Goal: Information Seeking & Learning: Find specific page/section

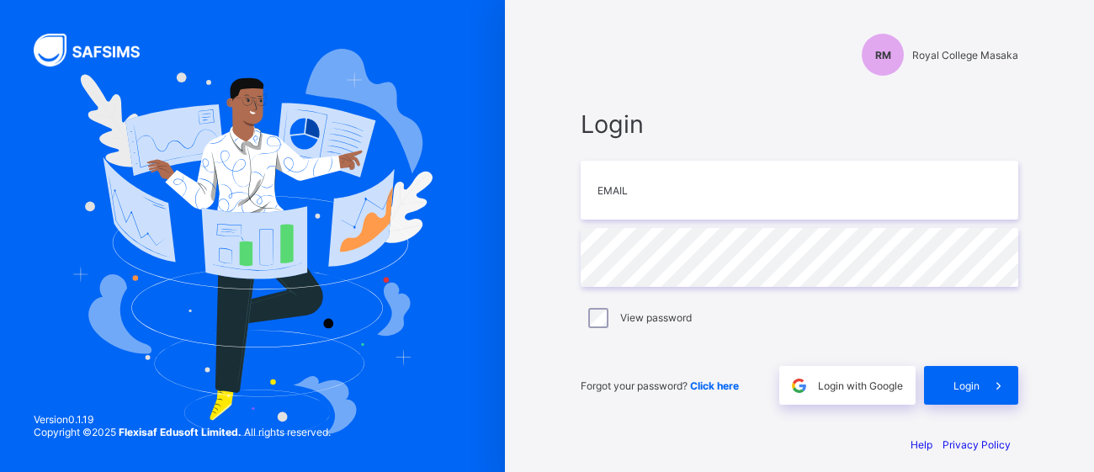
scroll to position [11, 0]
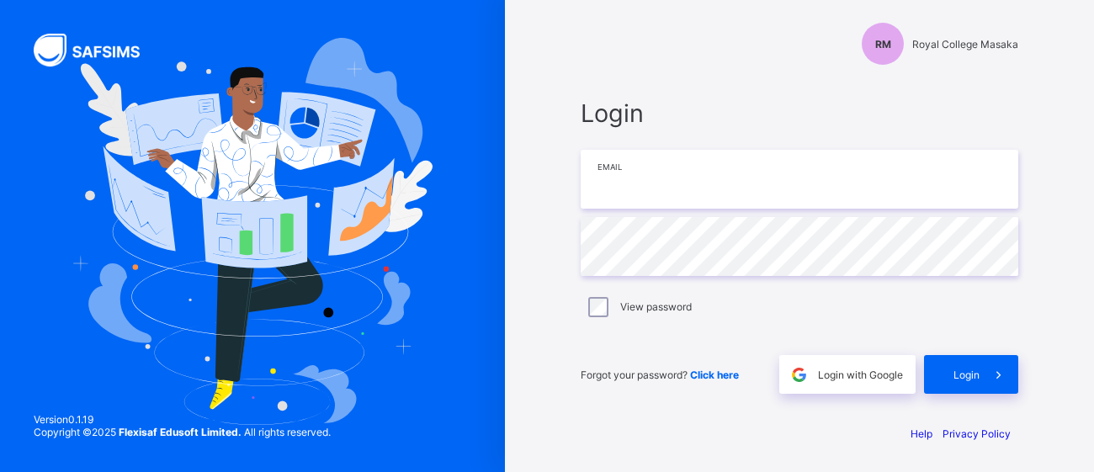
click at [636, 192] on input "email" at bounding box center [800, 179] width 438 height 59
type input "**********"
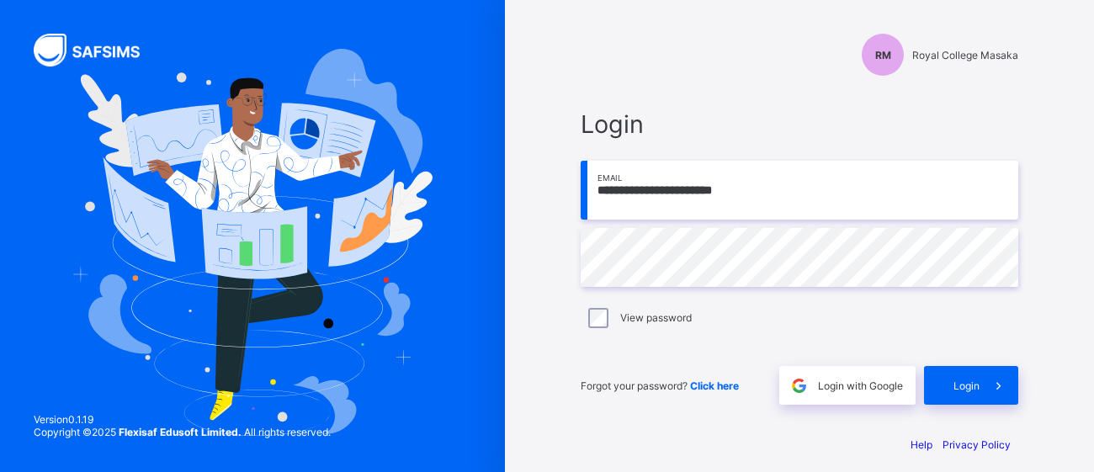
type input "**********"
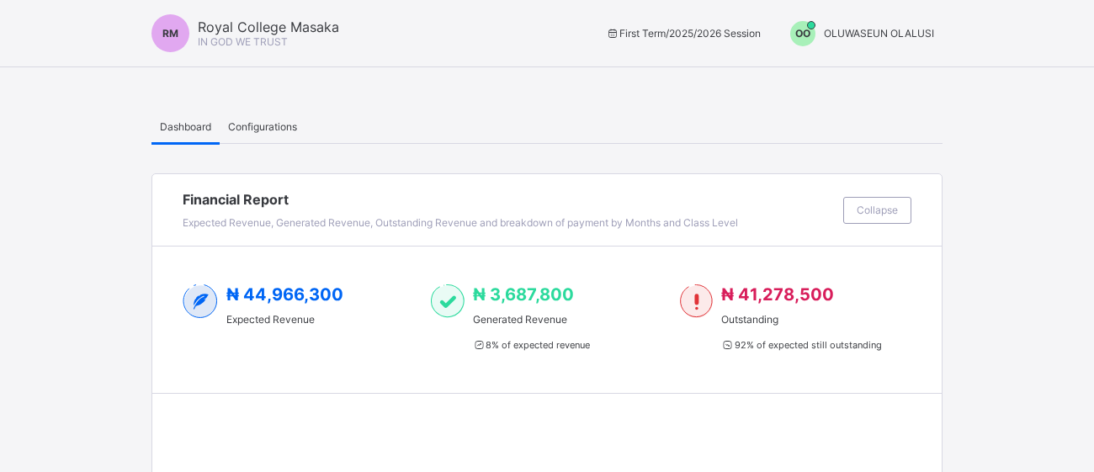
click at [870, 35] on span "OLUWASEUN OLALUSI" at bounding box center [879, 33] width 110 height 13
click at [888, 66] on span "Switch to Admin View" at bounding box center [871, 71] width 128 height 19
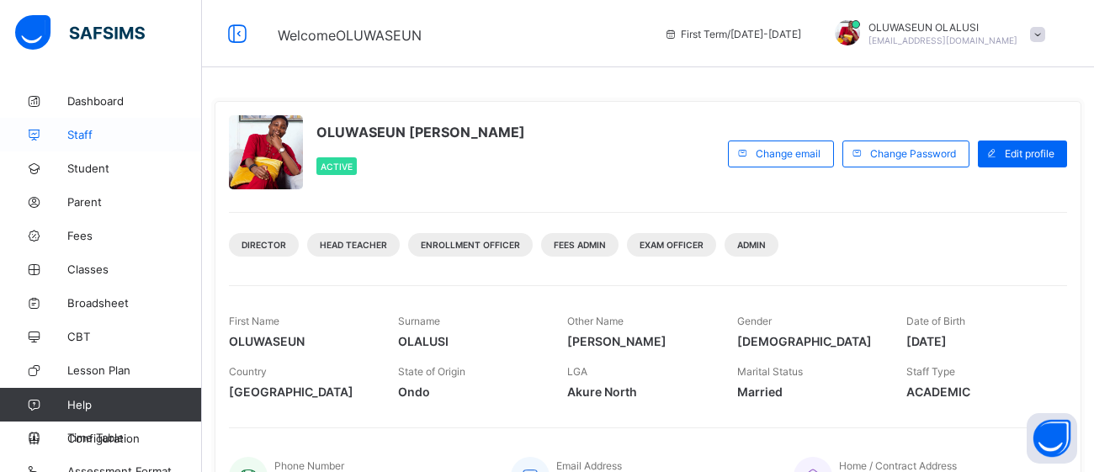
click at [89, 139] on span "Staff" at bounding box center [134, 134] width 135 height 13
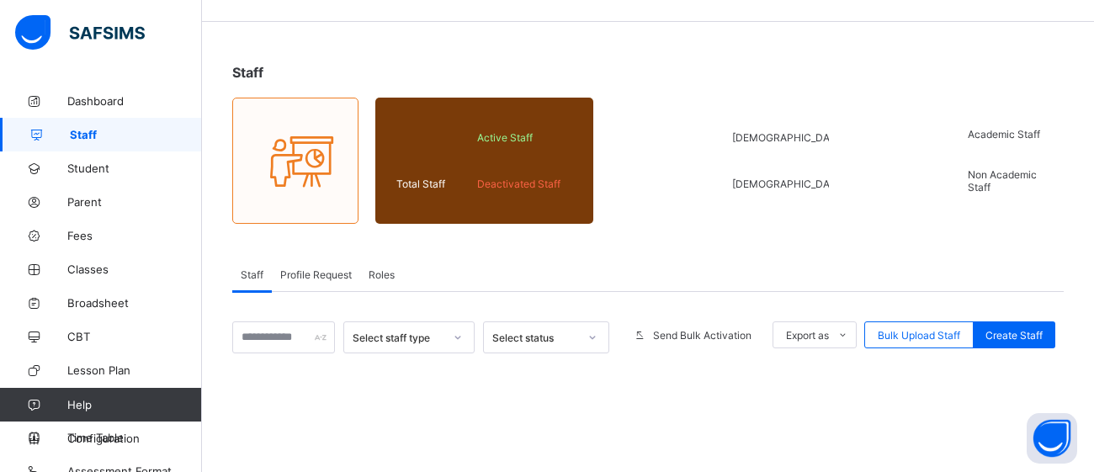
scroll to position [92, 0]
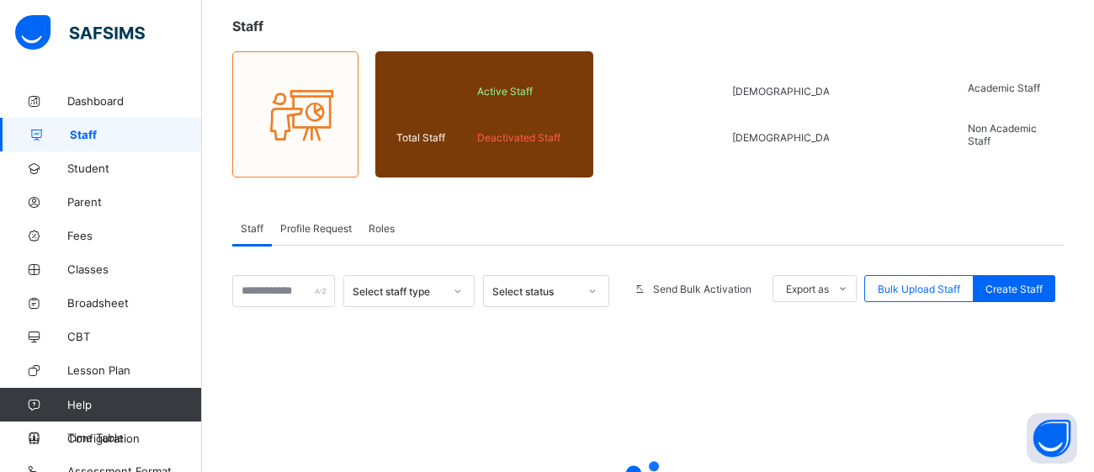
click at [565, 289] on div "Select status" at bounding box center [535, 291] width 86 height 13
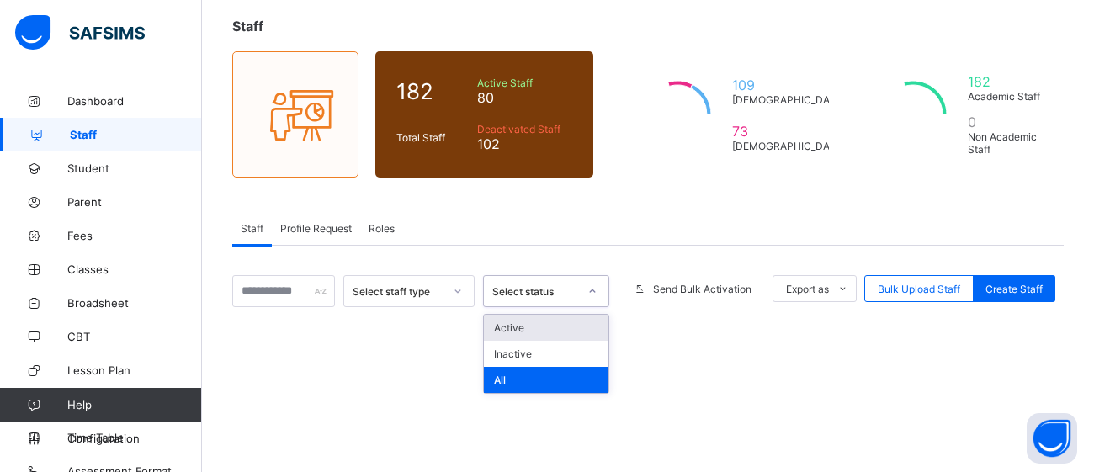
click at [548, 323] on div "Active" at bounding box center [546, 328] width 125 height 26
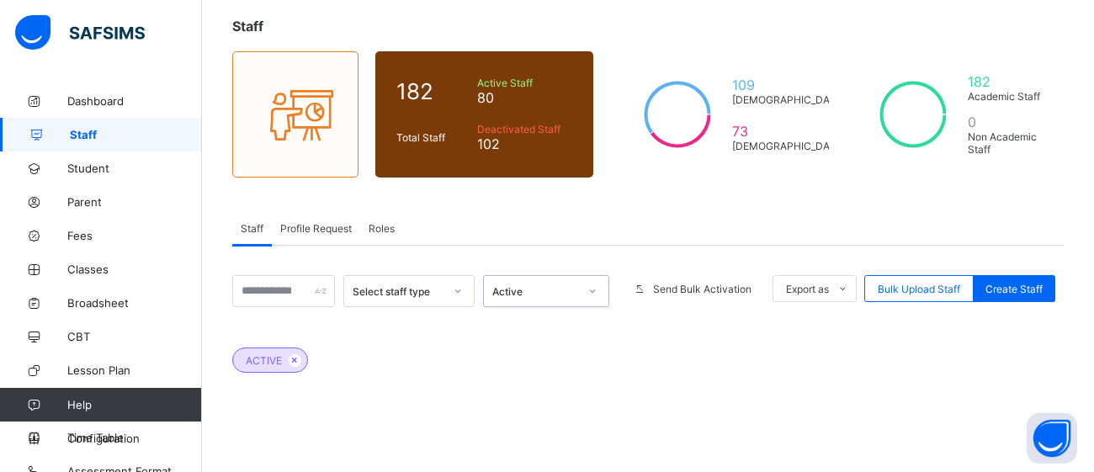
click at [393, 289] on div "Select staff type" at bounding box center [398, 291] width 91 height 13
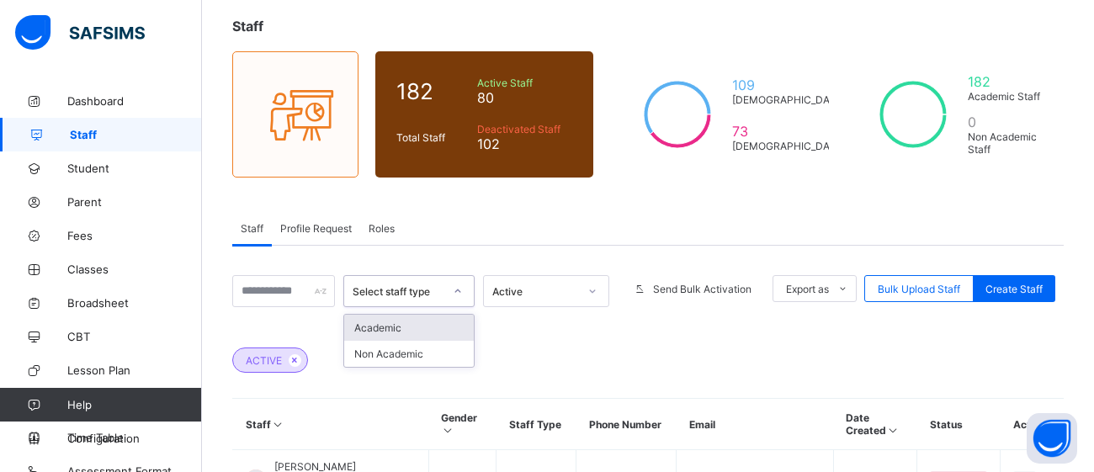
click at [390, 324] on div "Academic" at bounding box center [409, 328] width 130 height 26
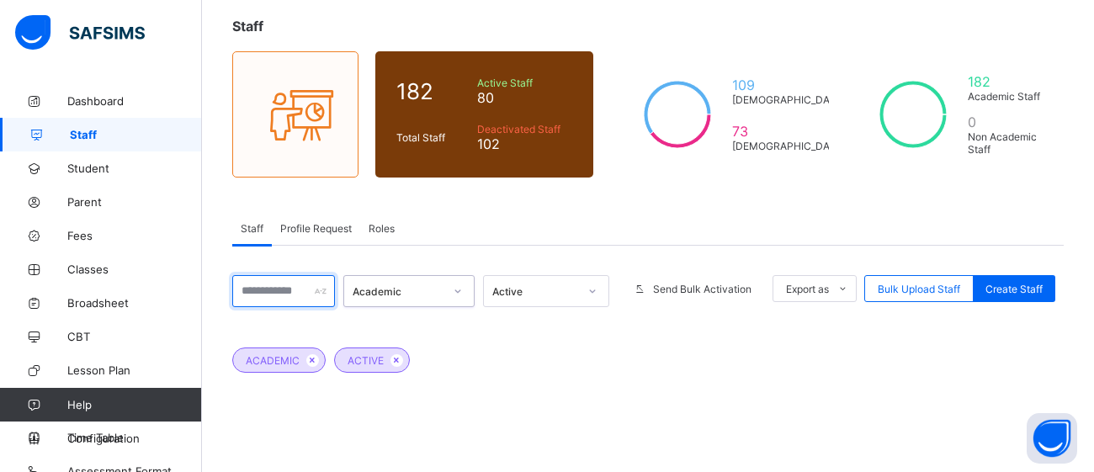
click at [269, 299] on input "text" at bounding box center [283, 291] width 103 height 32
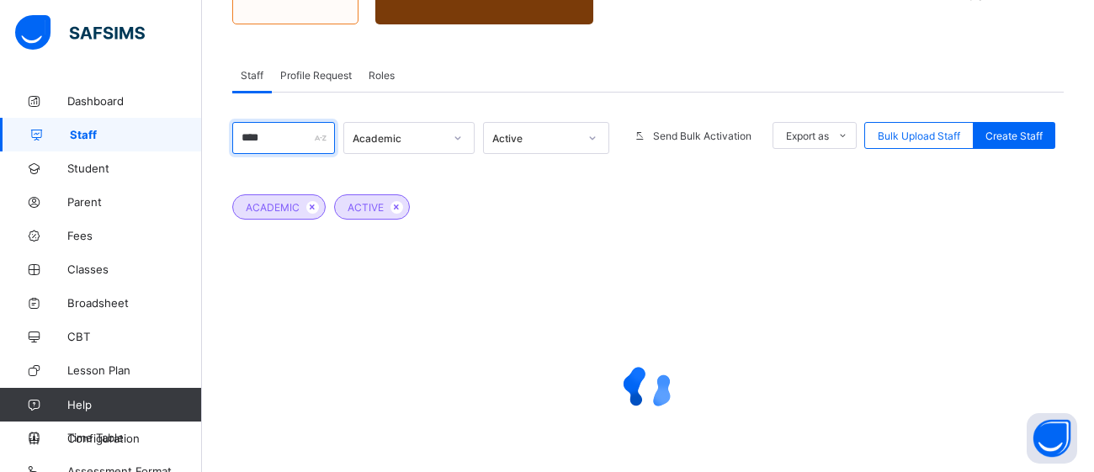
scroll to position [248, 0]
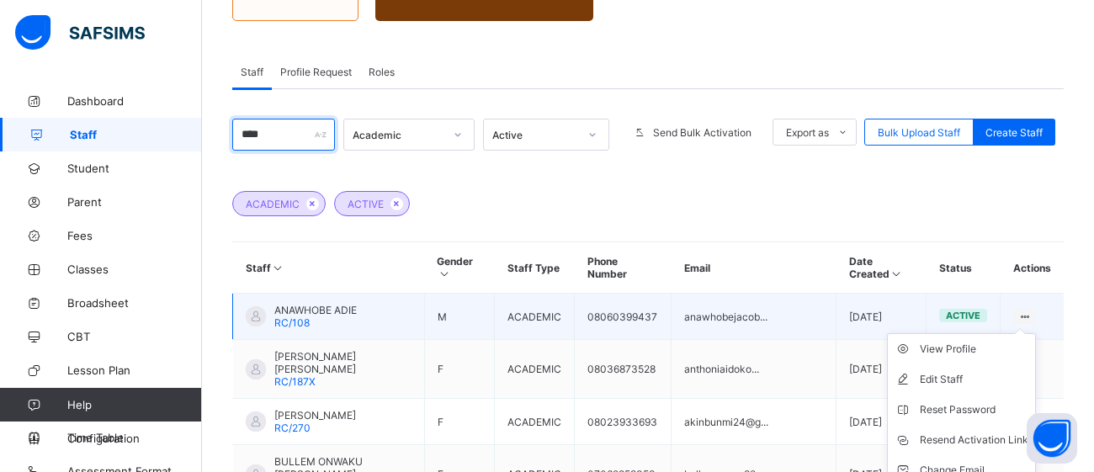
type input "****"
click at [1022, 333] on ul "View Profile Edit Staff Reset Password Resend Activation Link Change Email Dele…" at bounding box center [961, 424] width 149 height 183
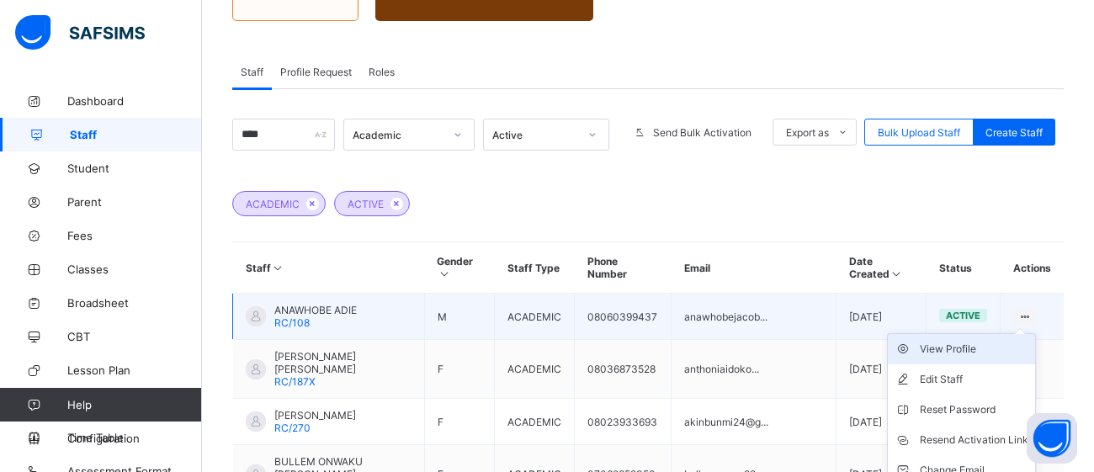
click at [961, 341] on div "View Profile" at bounding box center [974, 349] width 109 height 17
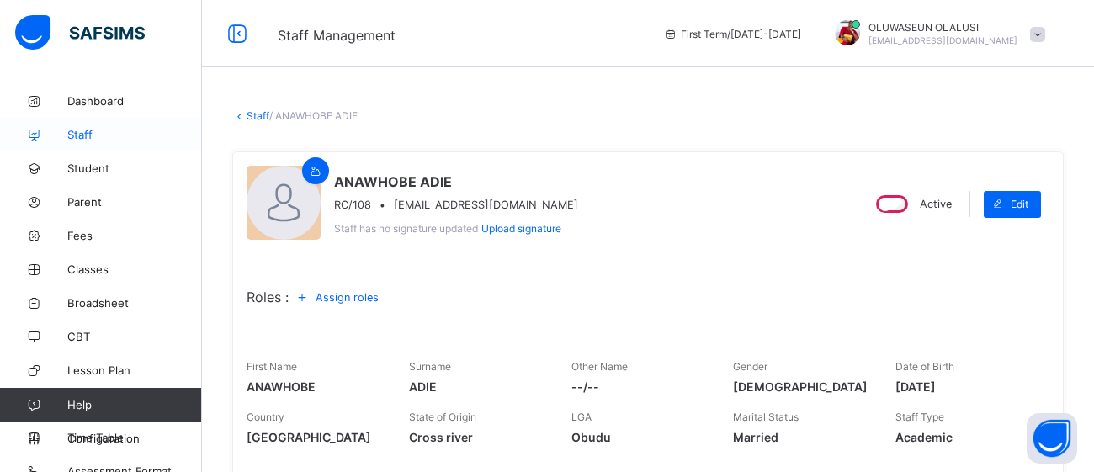
click at [91, 128] on span "Staff" at bounding box center [134, 134] width 135 height 13
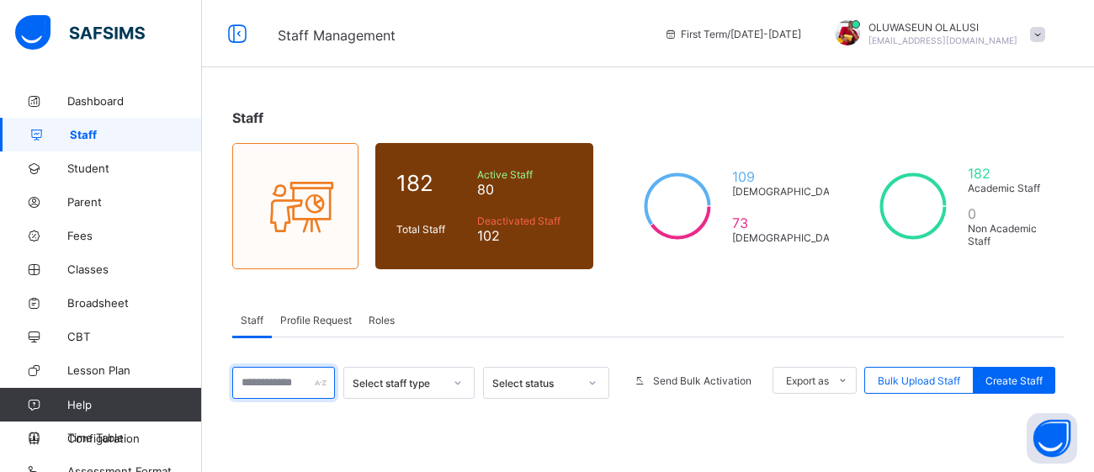
click at [300, 378] on input "text" at bounding box center [283, 383] width 103 height 32
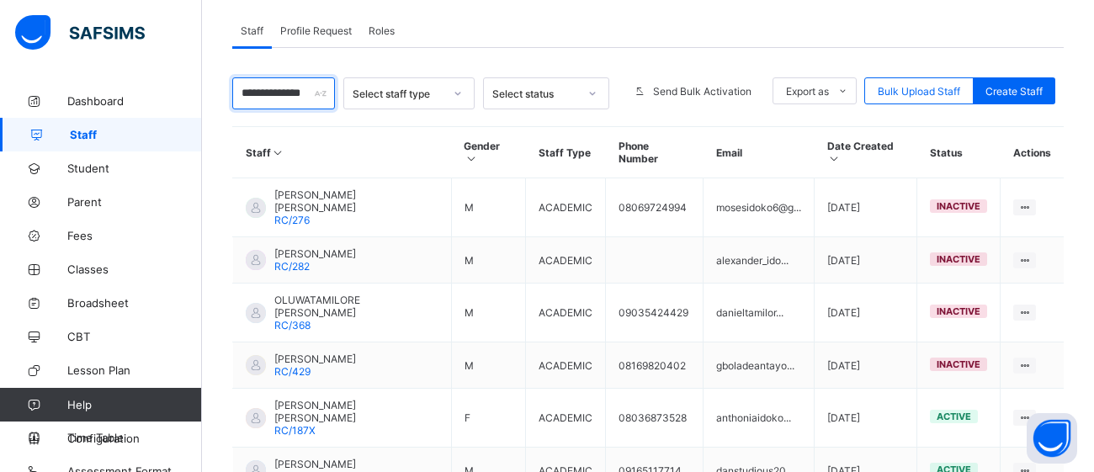
scroll to position [311, 0]
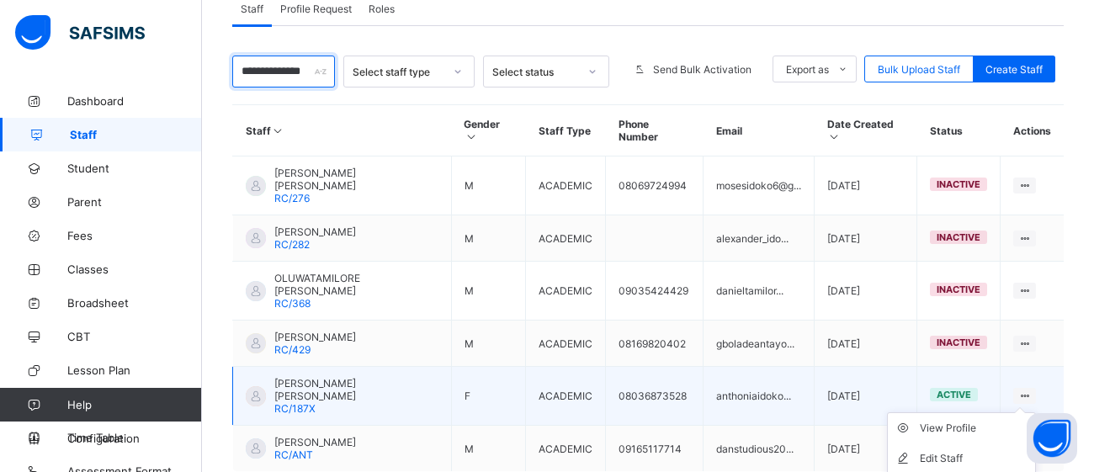
type input "**********"
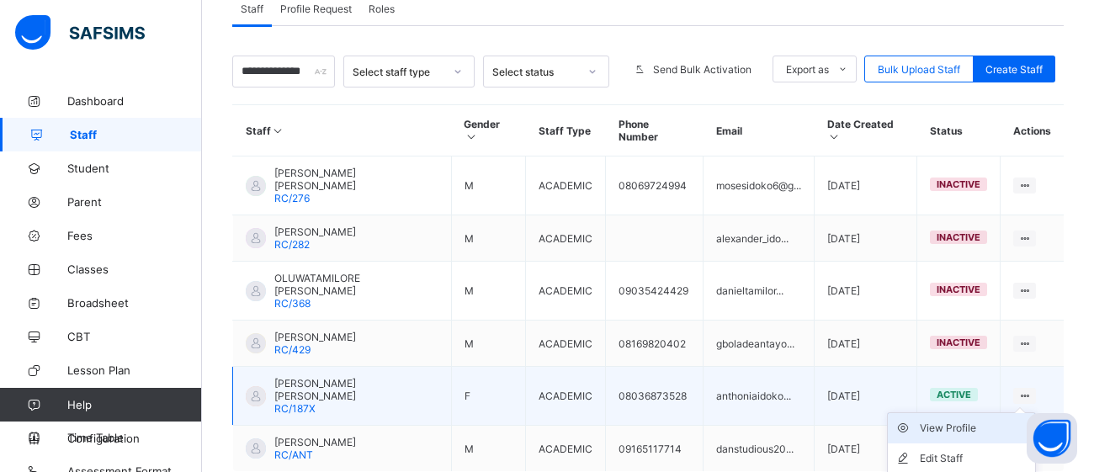
click at [957, 420] on div "View Profile" at bounding box center [974, 428] width 109 height 17
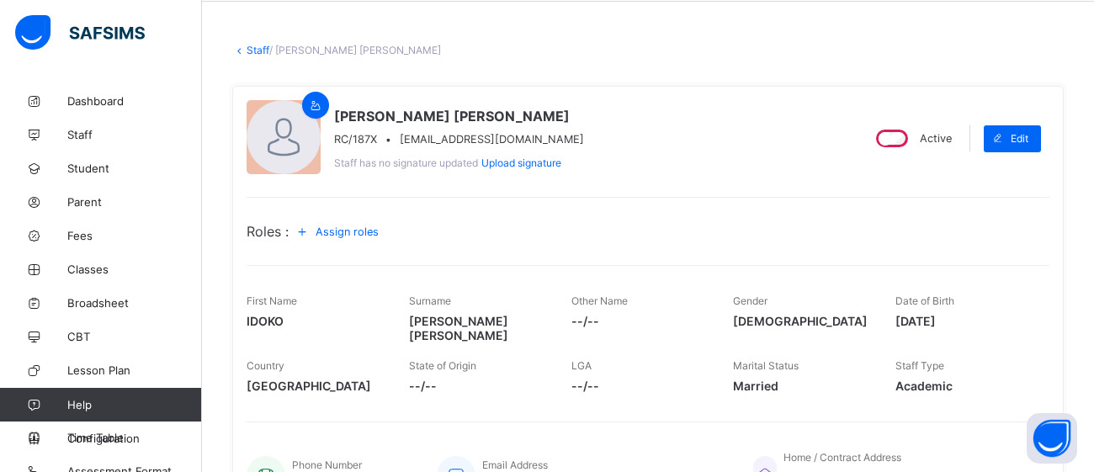
scroll to position [80, 0]
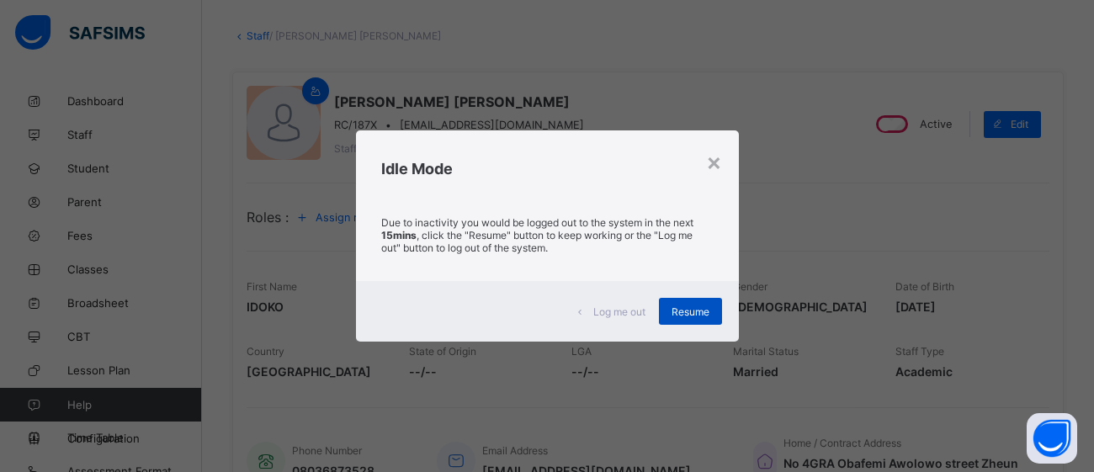
click at [701, 307] on span "Resume" at bounding box center [691, 311] width 38 height 13
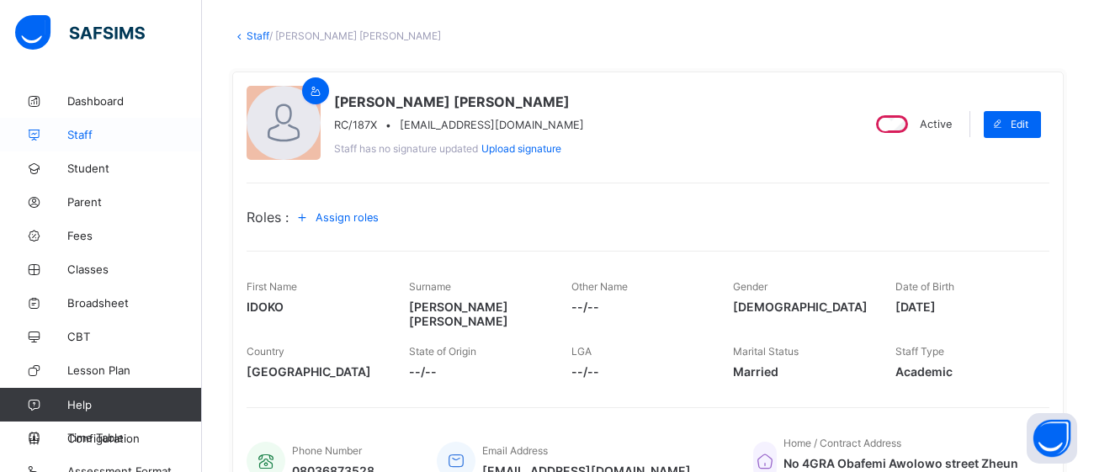
click at [85, 134] on span "Staff" at bounding box center [134, 134] width 135 height 13
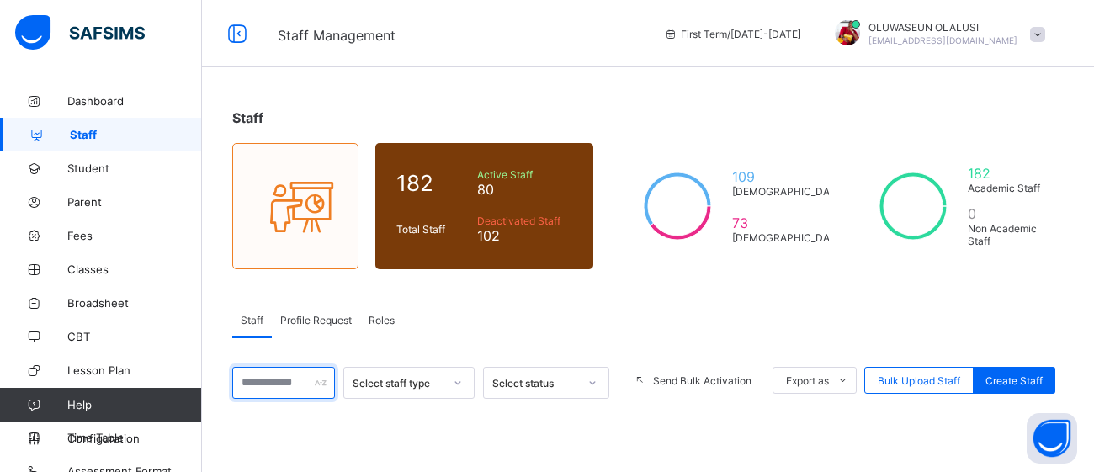
click at [291, 380] on input "text" at bounding box center [283, 383] width 103 height 32
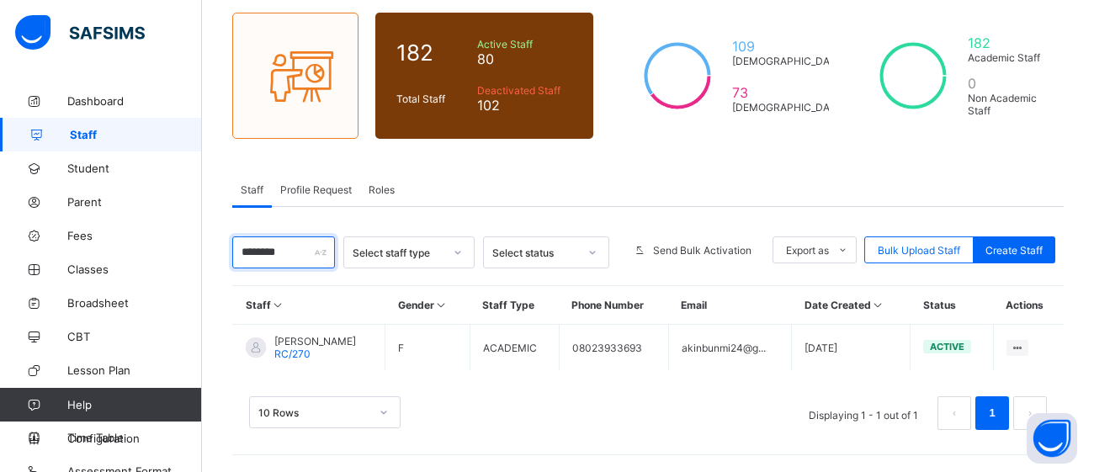
scroll to position [128, 0]
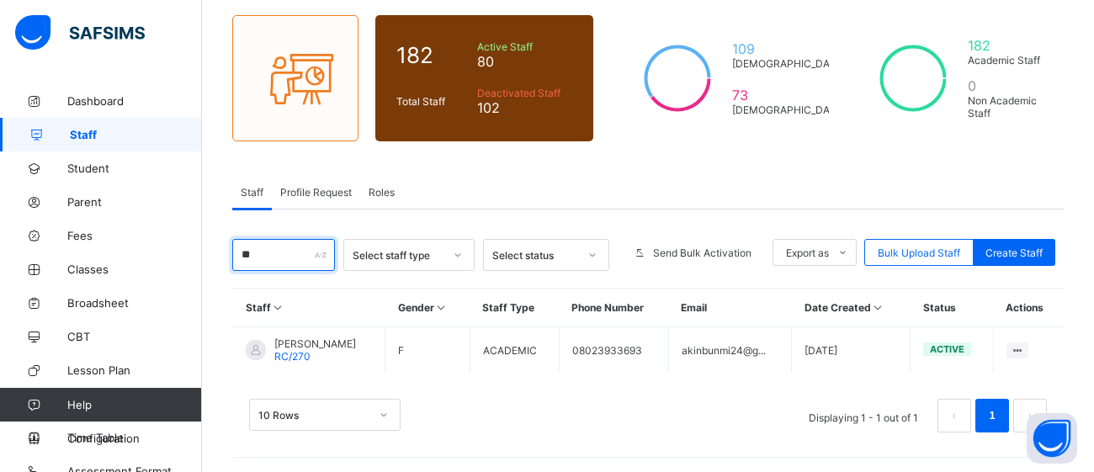
type input "*"
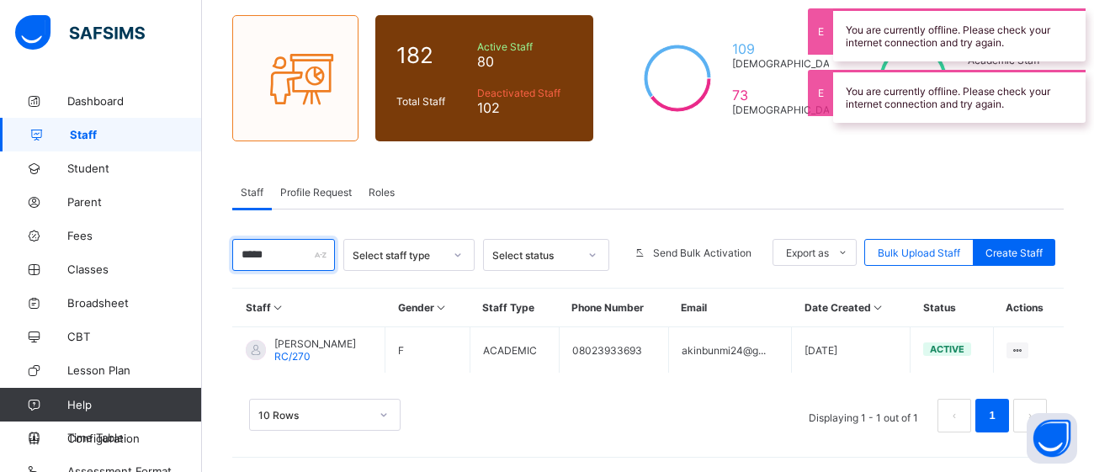
type input "*****"
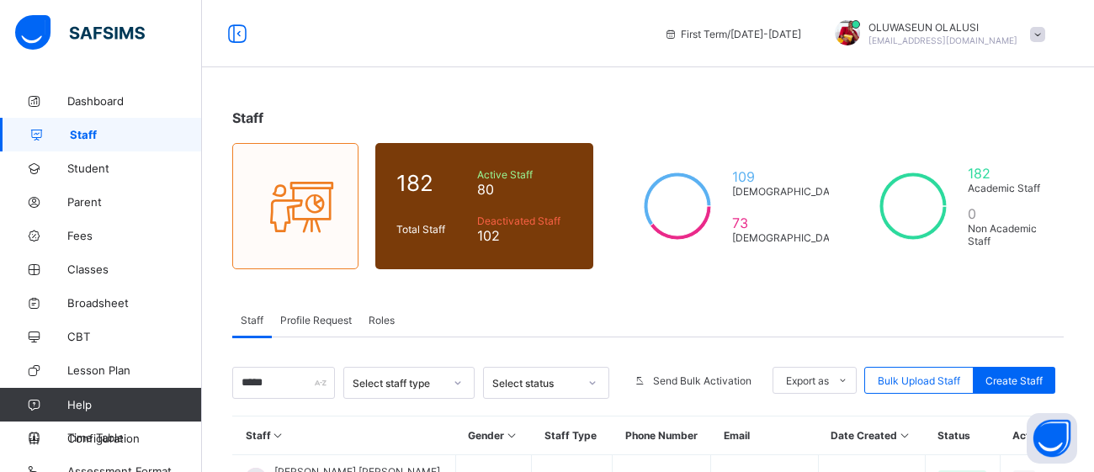
scroll to position [128, 0]
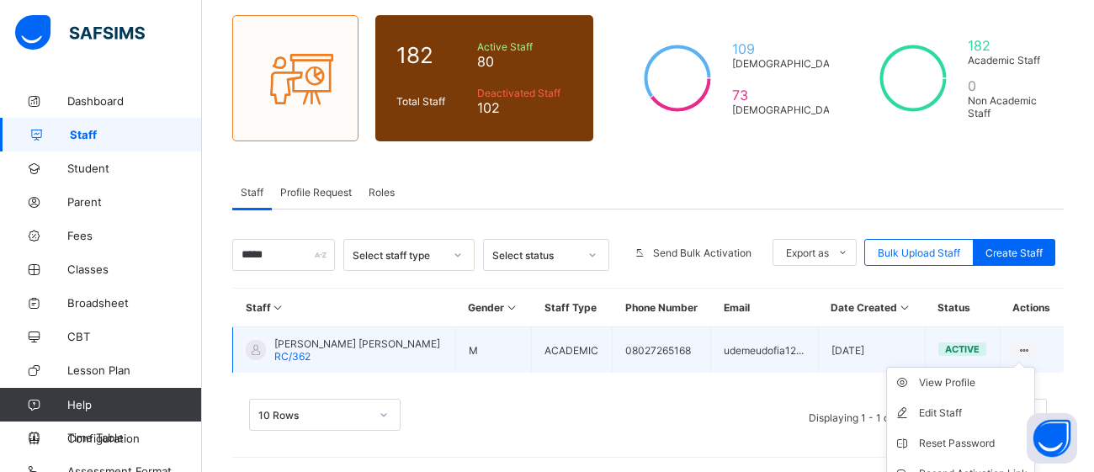
type input "*****"
click at [1027, 347] on div at bounding box center [1024, 350] width 23 height 16
click at [960, 376] on div "View Profile" at bounding box center [973, 382] width 109 height 17
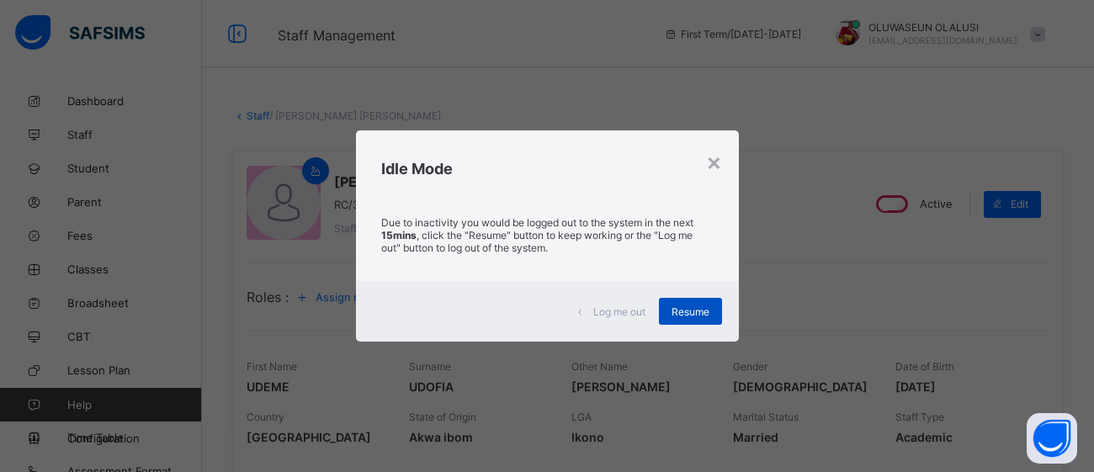
click at [686, 308] on span "Resume" at bounding box center [691, 311] width 38 height 13
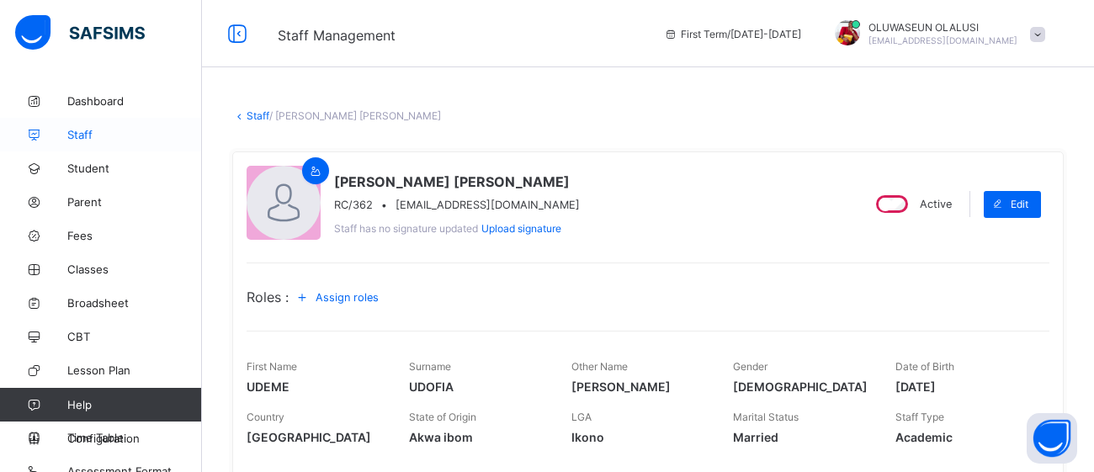
click at [88, 131] on span "Staff" at bounding box center [134, 134] width 135 height 13
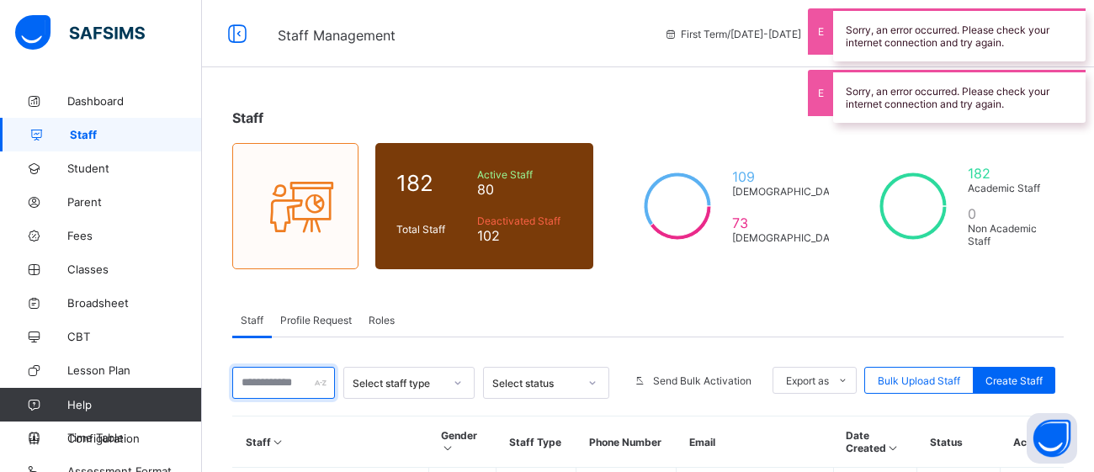
click at [286, 382] on input "text" at bounding box center [283, 383] width 103 height 32
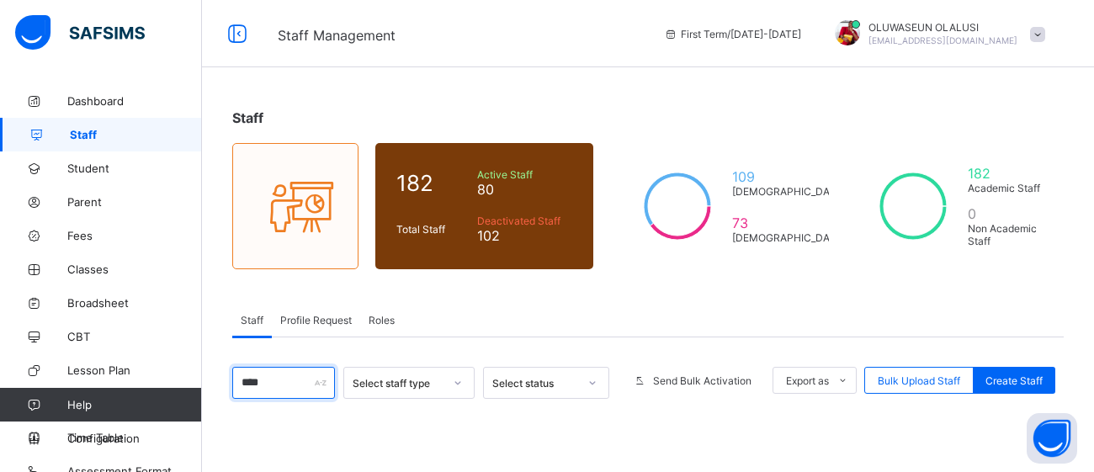
type input "*****"
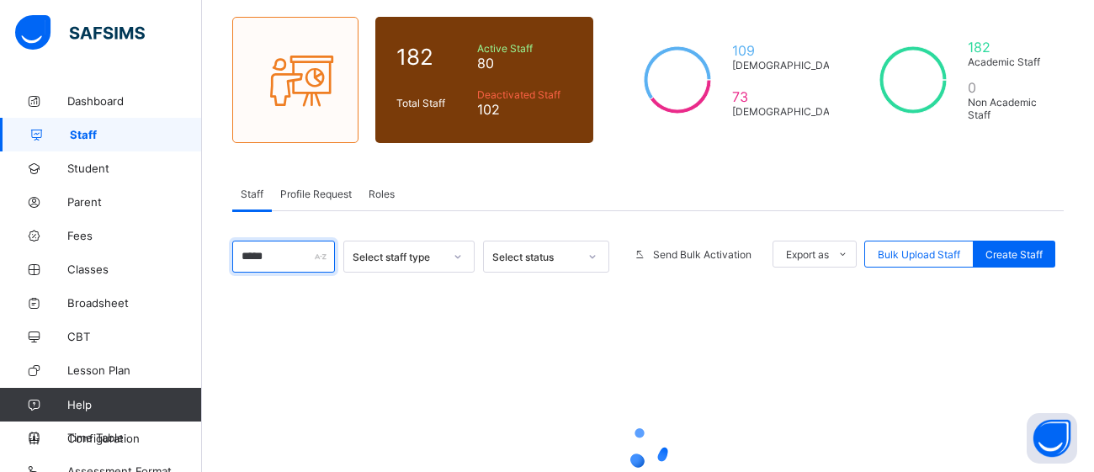
scroll to position [133, 0]
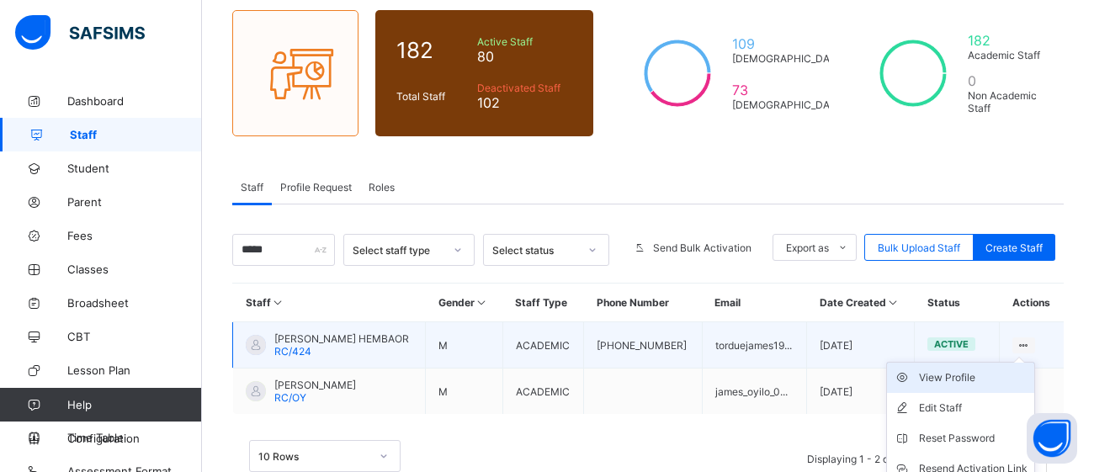
click at [984, 372] on div "View Profile" at bounding box center [973, 377] width 109 height 17
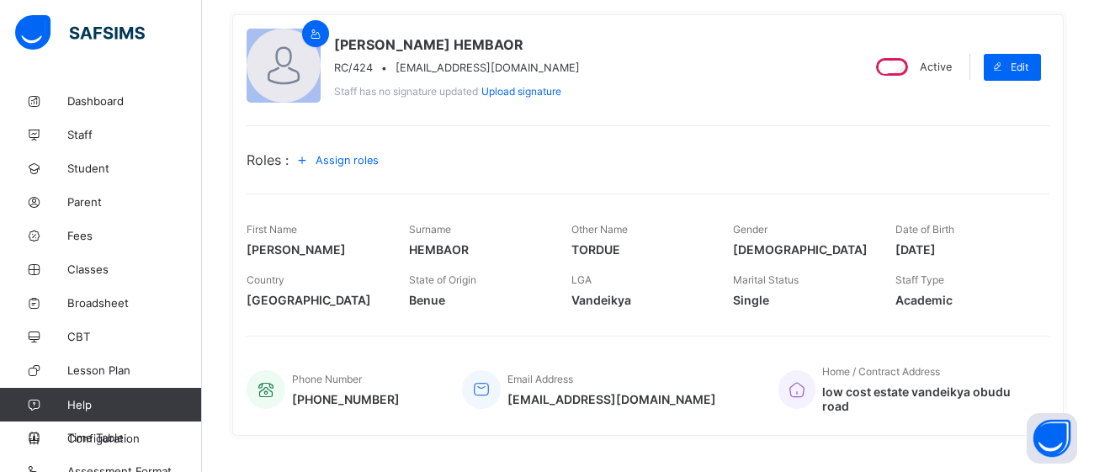
scroll to position [138, 0]
click at [90, 135] on span "Staff" at bounding box center [134, 134] width 135 height 13
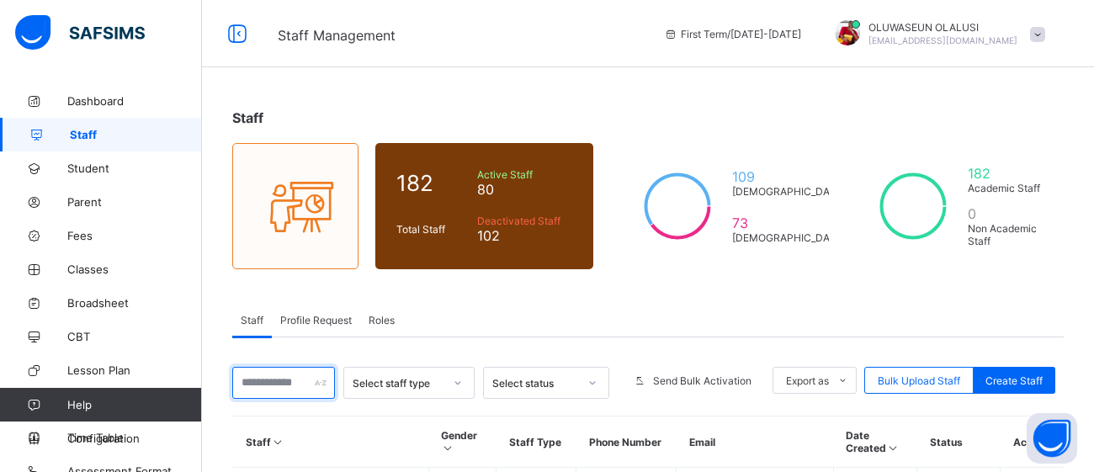
click at [285, 388] on input "text" at bounding box center [283, 383] width 103 height 32
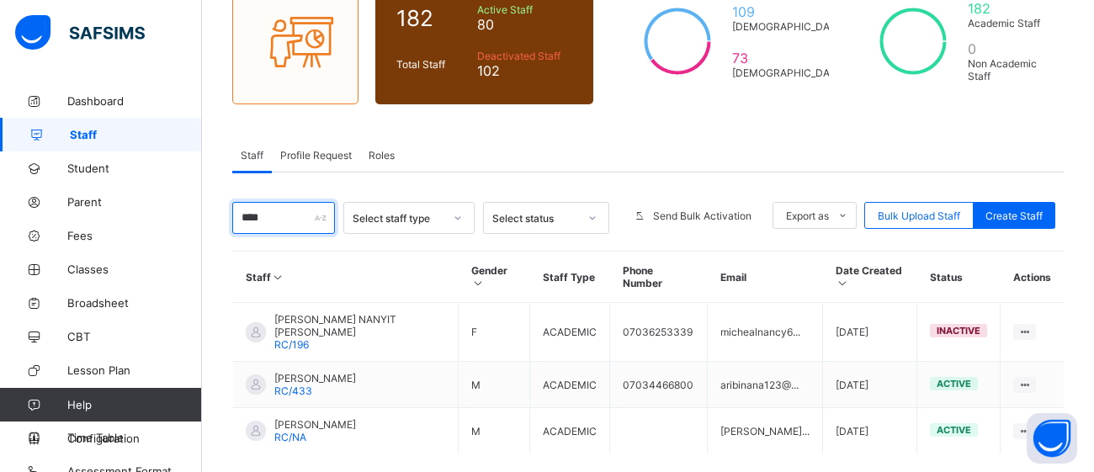
scroll to position [182, 0]
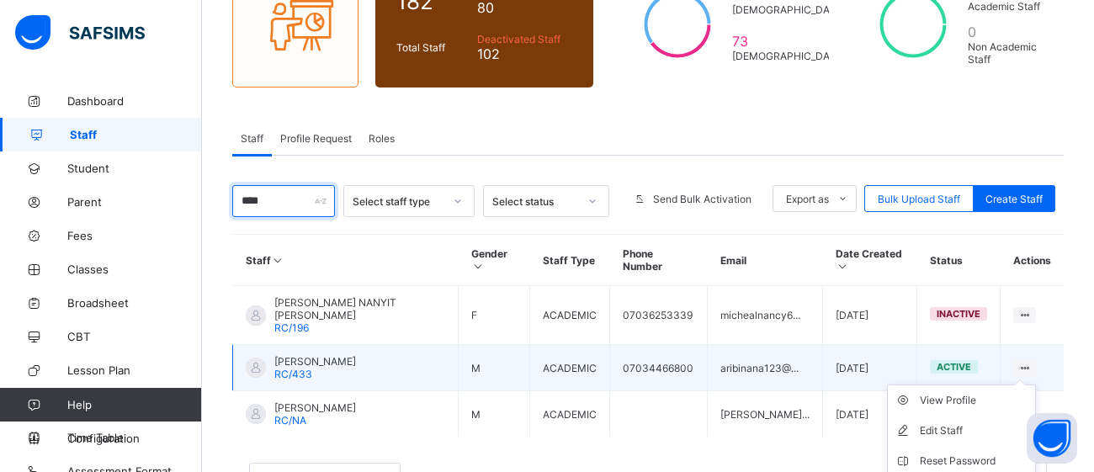
type input "****"
click at [1022, 385] on ul "View Profile Edit Staff Reset Password Resend Activation Link Change Email Dele…" at bounding box center [961, 476] width 149 height 183
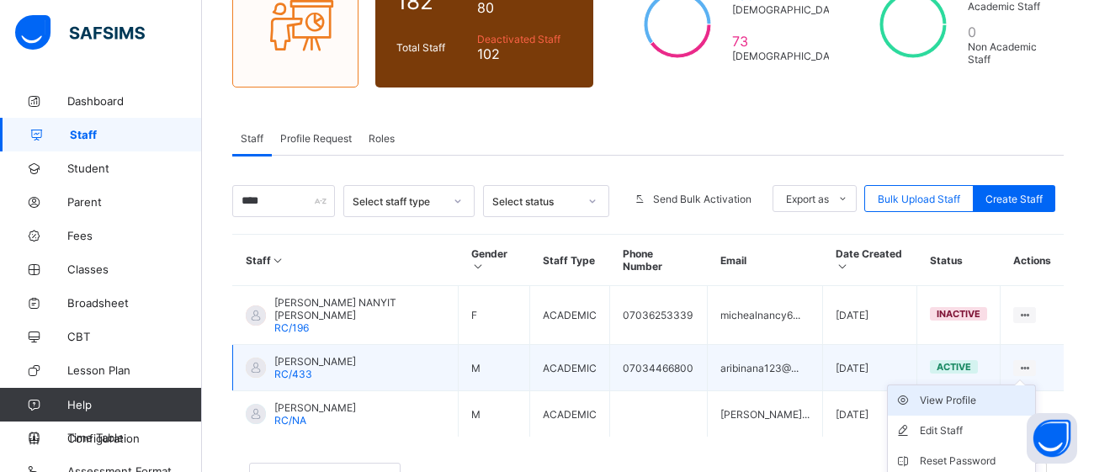
click at [963, 392] on div "View Profile" at bounding box center [974, 400] width 109 height 17
